Goal: Task Accomplishment & Management: Manage account settings

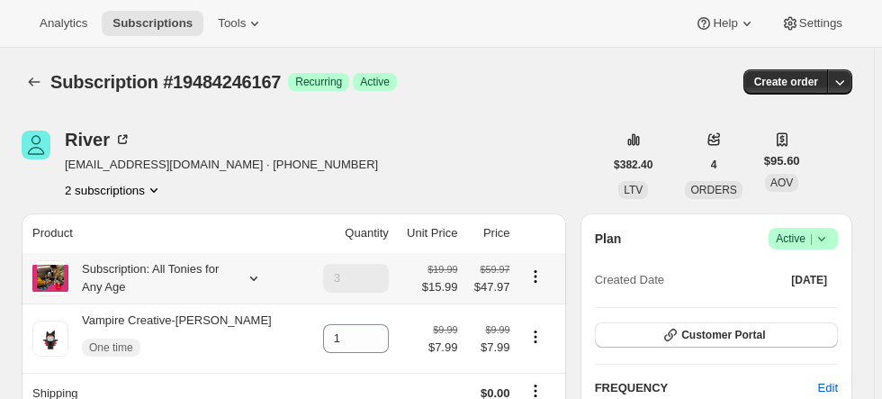
scroll to position [144, 0]
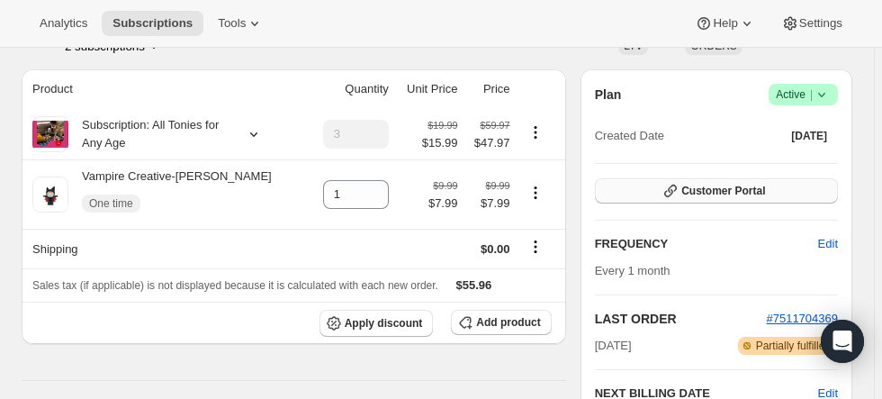
click at [746, 186] on span "Customer Portal" at bounding box center [723, 191] width 84 height 14
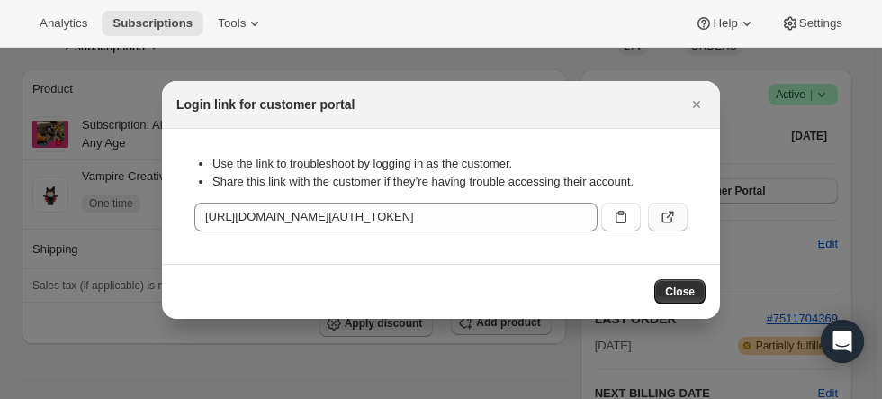
click at [669, 216] on icon ":rbm:" at bounding box center [670, 214] width 7 height 7
click at [695, 104] on icon "Close" at bounding box center [696, 104] width 7 height 7
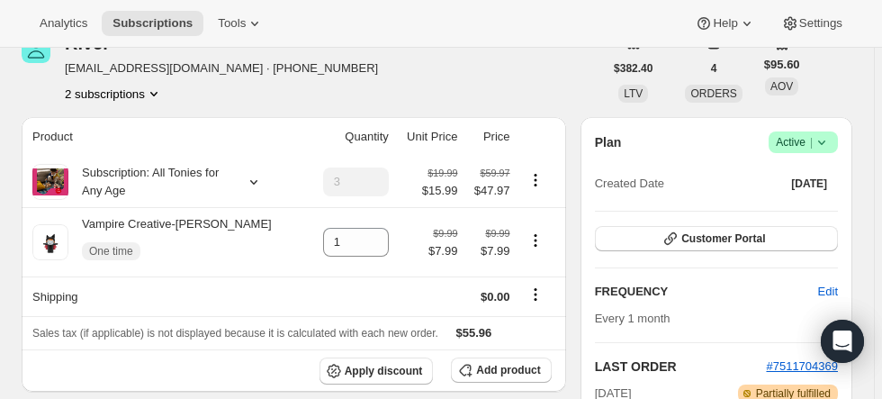
scroll to position [0, 0]
